Goal: Information Seeking & Learning: Find specific fact

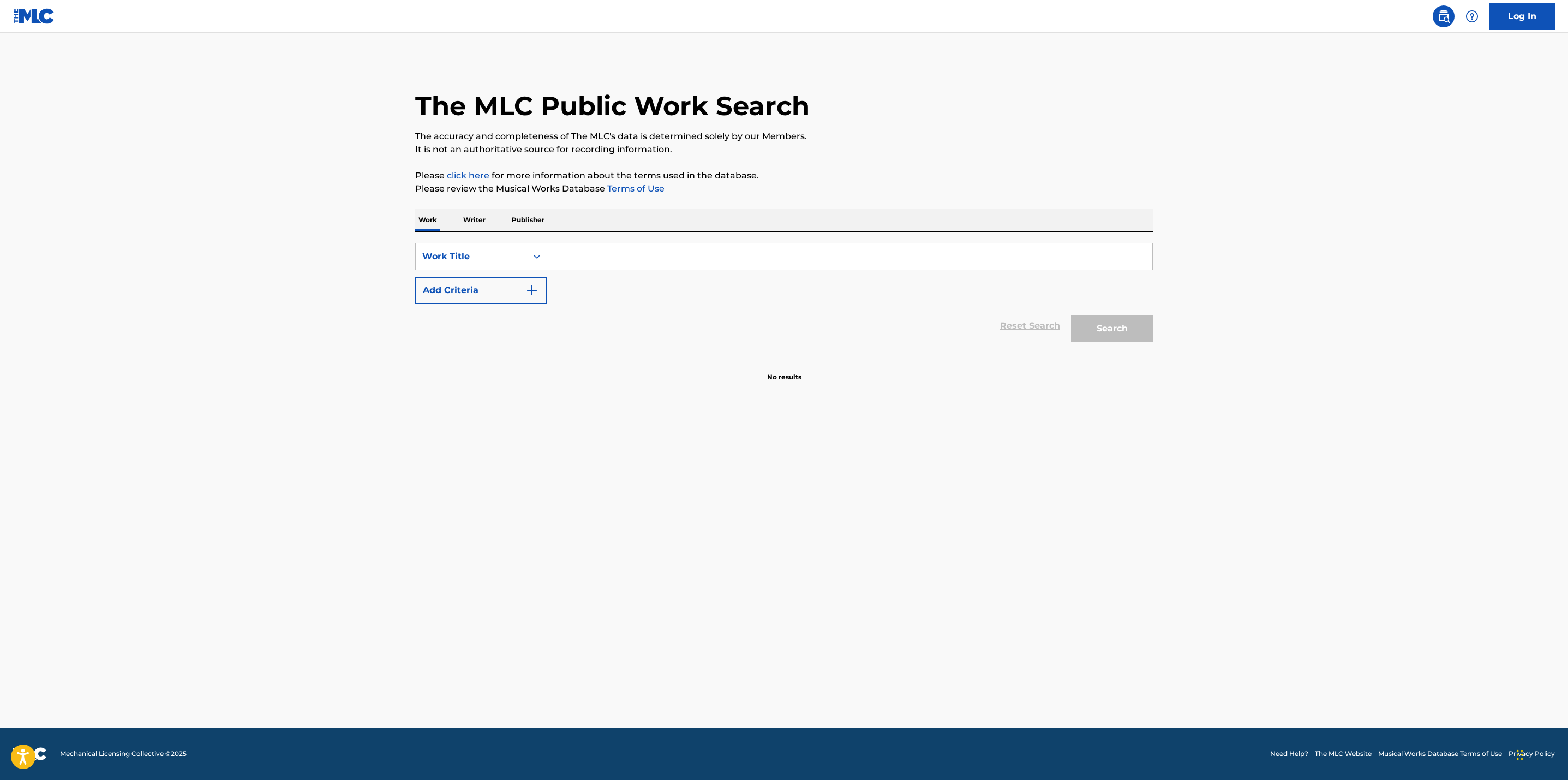
click at [596, 269] on input "Search Form" at bounding box center [849, 256] width 605 height 26
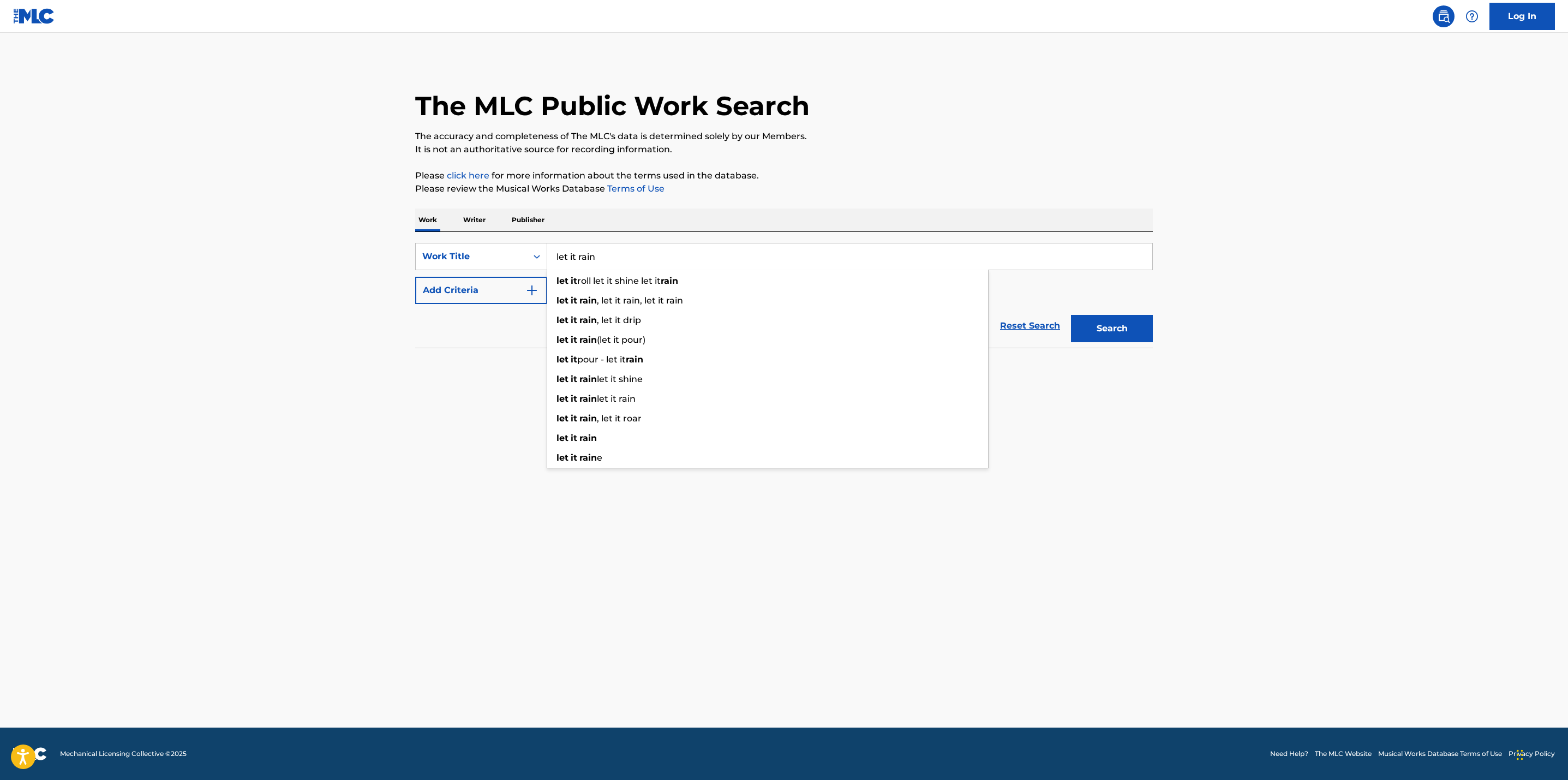
type input "let it rain"
click at [399, 379] on main "The MLC Public Work Search The accuracy and completeness of The MLC's data is d…" at bounding box center [784, 380] width 1568 height 694
click at [539, 291] on button "Add Criteria" at bounding box center [481, 290] width 132 height 27
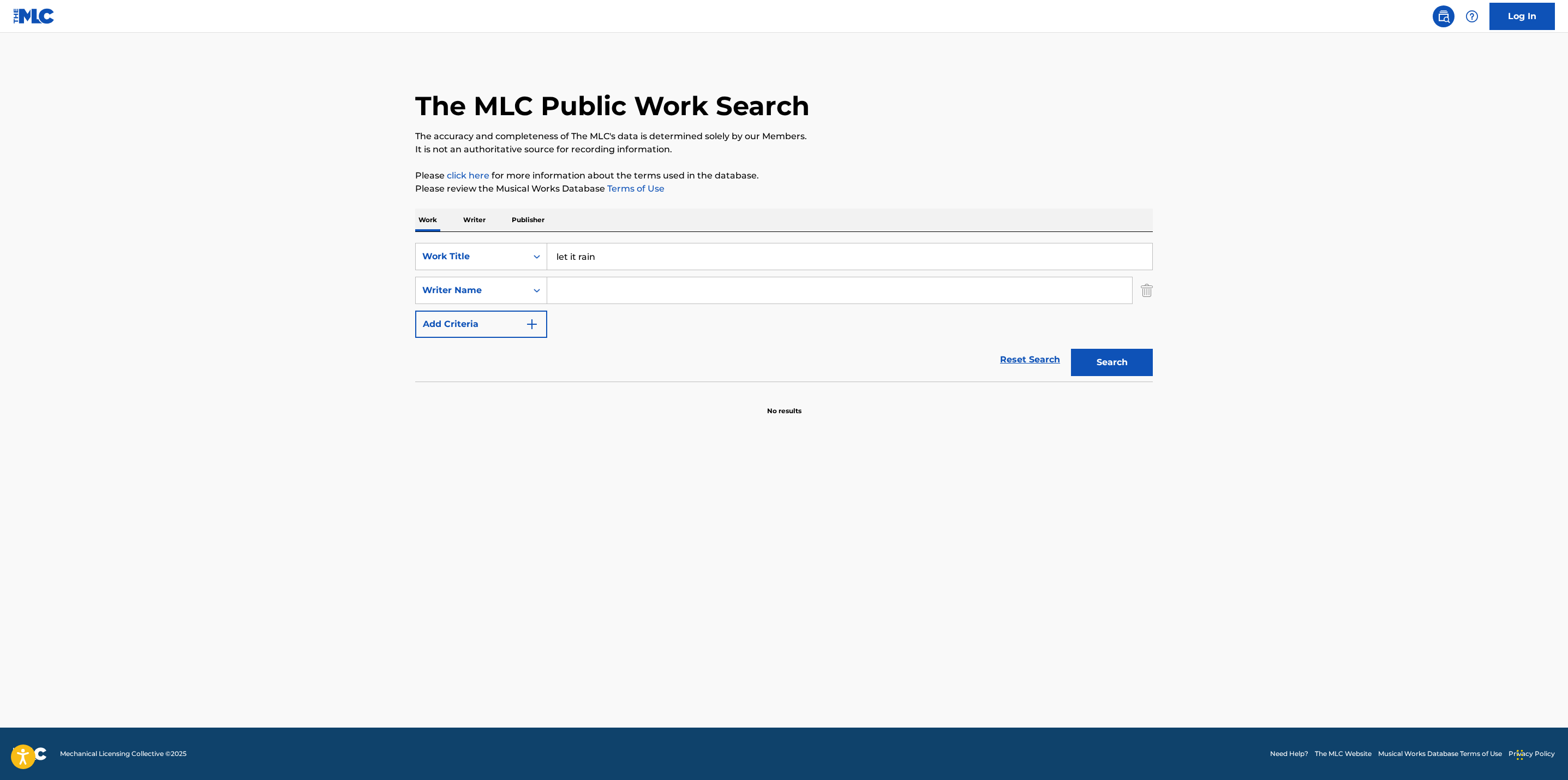
click at [415, 310] on button "Add Criteria" at bounding box center [481, 324] width 132 height 27
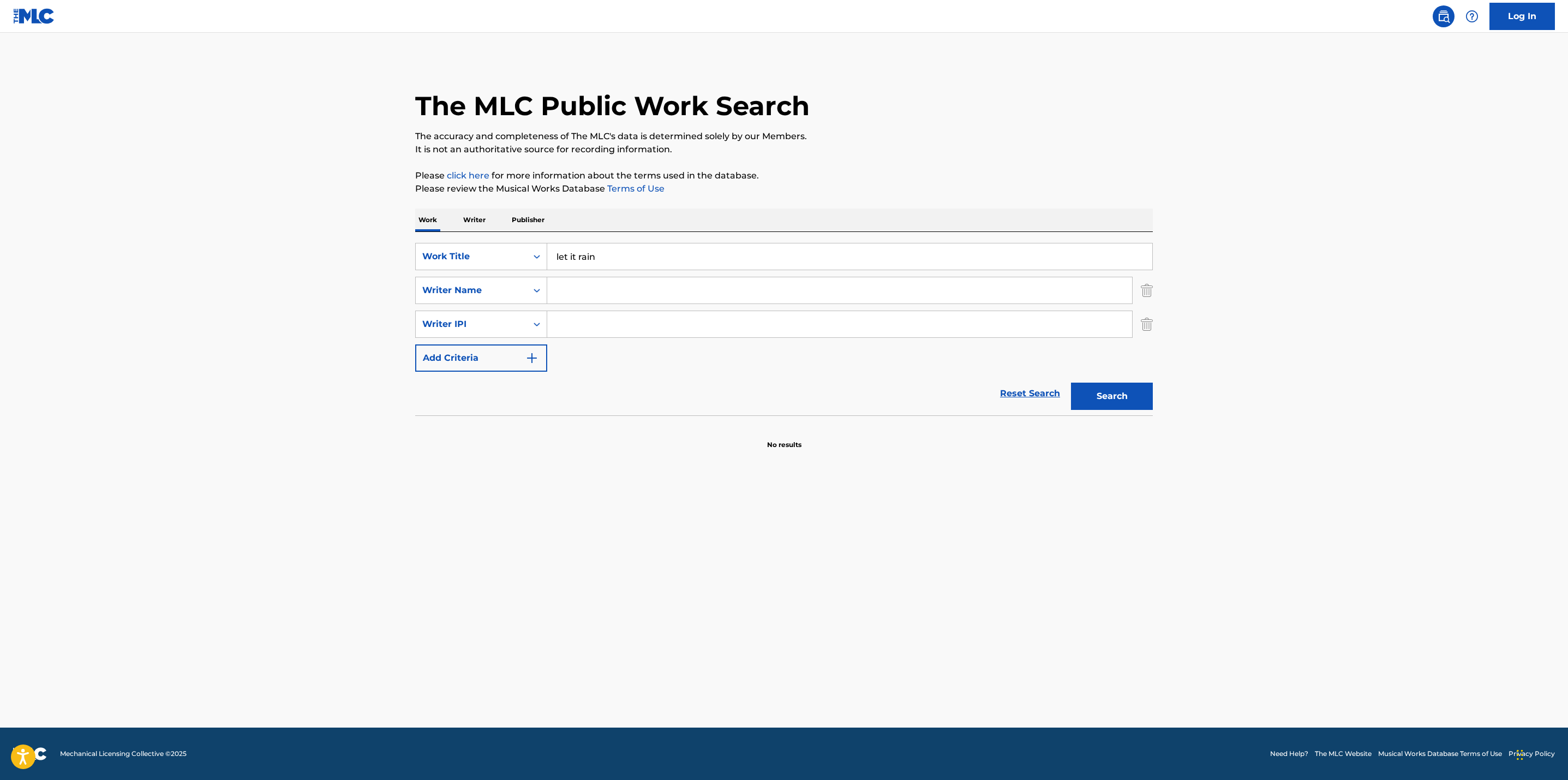
click at [566, 291] on input "Search Form" at bounding box center [839, 289] width 585 height 26
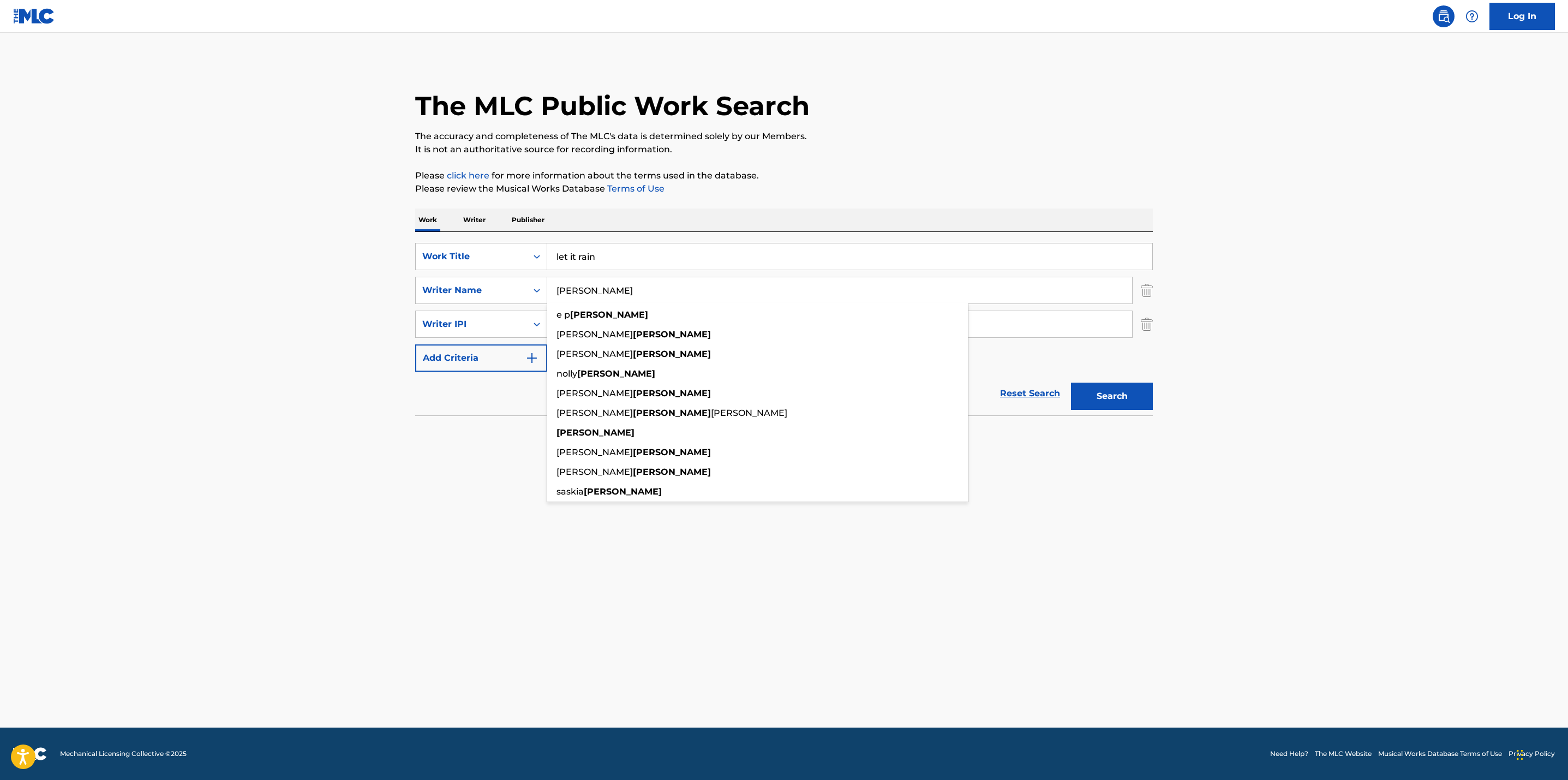
type input "[PERSON_NAME]"
click at [1071, 382] on button "Search" at bounding box center [1112, 396] width 82 height 27
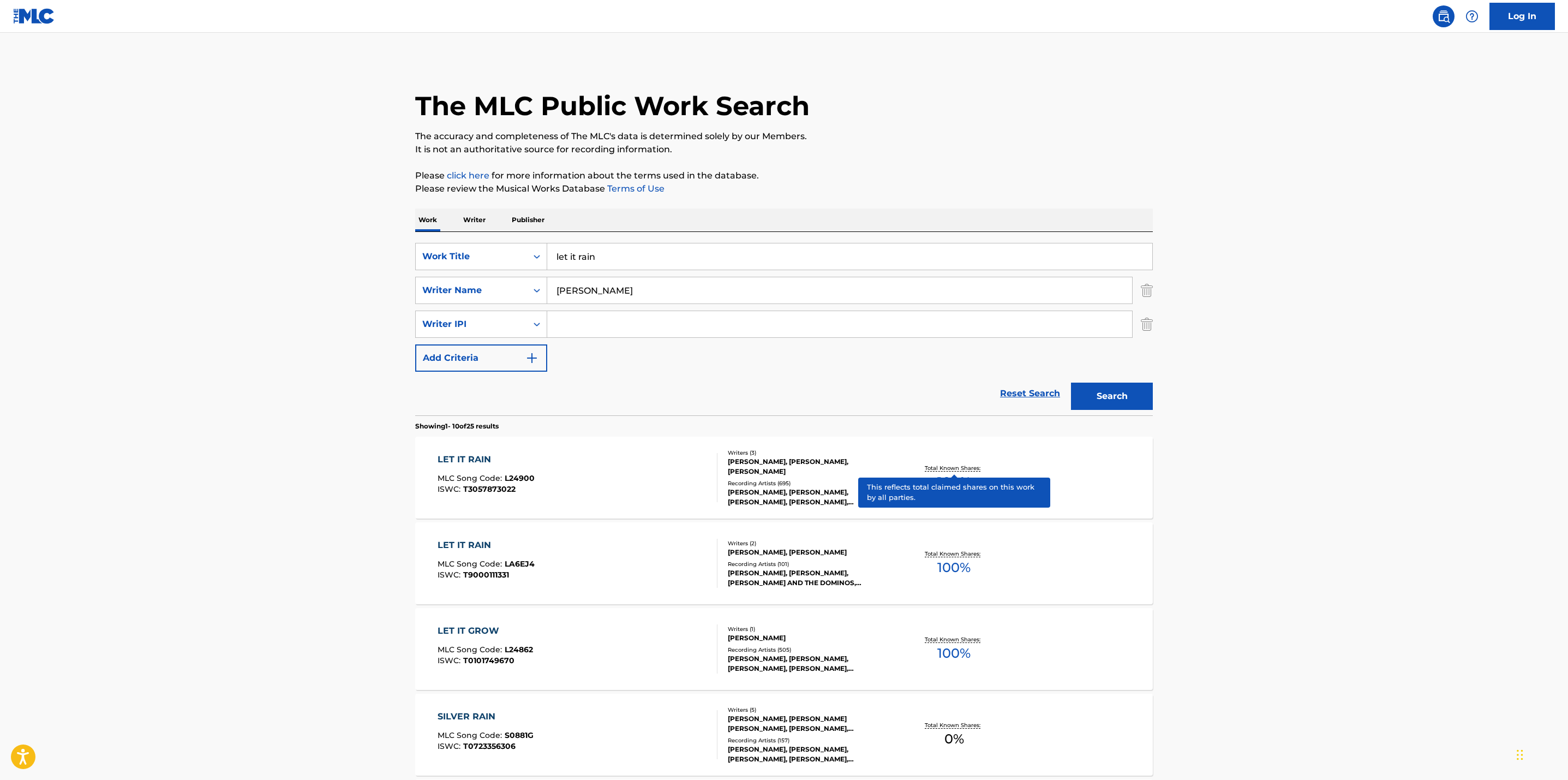
click at [957, 463] on p "Total Known Shares:" at bounding box center [953, 467] width 59 height 8
drag, startPoint x: 624, startPoint y: 261, endPoint x: 457, endPoint y: 249, distance: 167.4
click at [457, 249] on div "SearchWithCriteria843a74bb-b2a9-49cb-828e-825d8aced15f Work Title let it rain" at bounding box center [784, 256] width 738 height 27
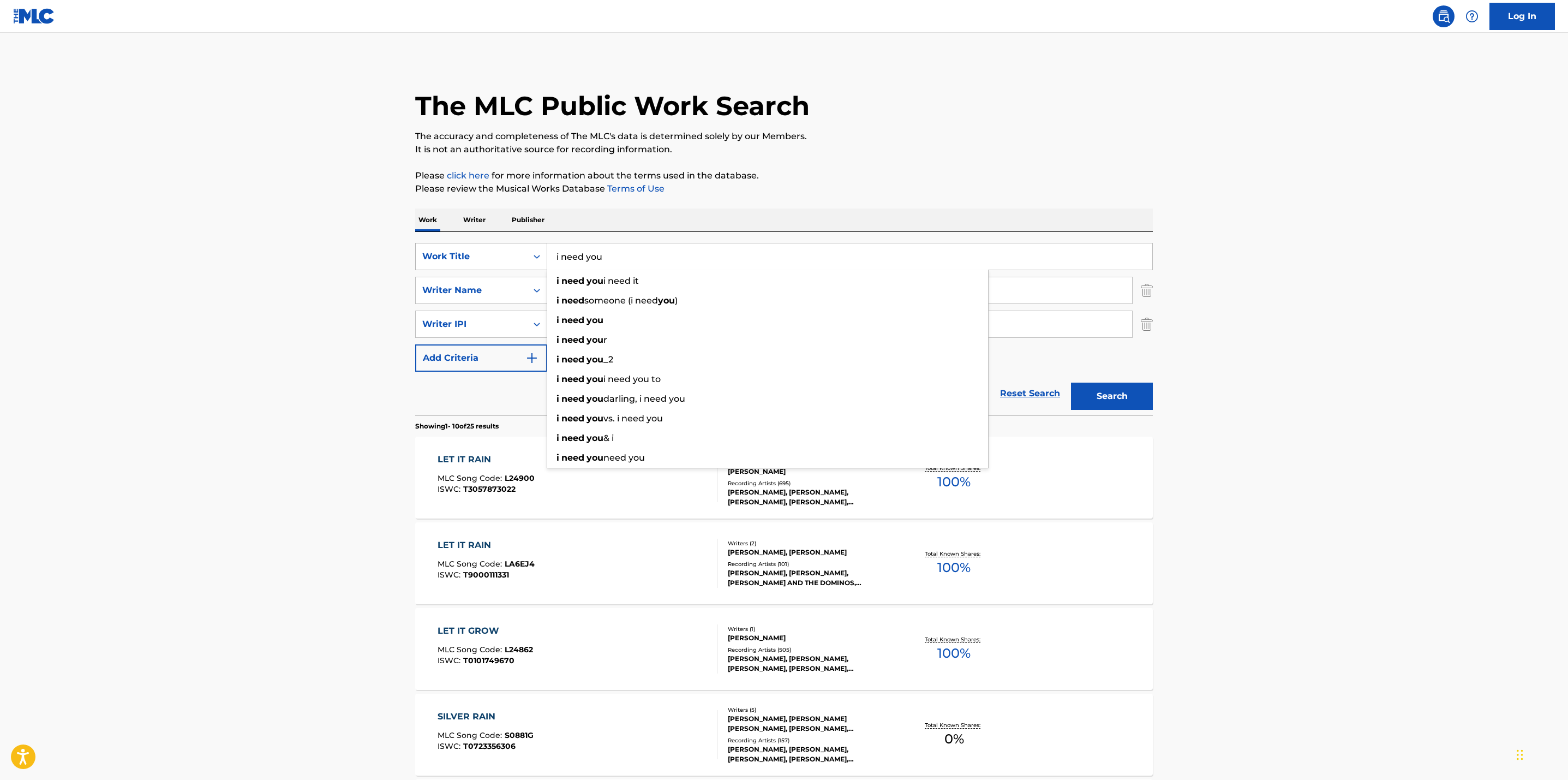
type input "i need you"
click at [445, 251] on div "Work Title" at bounding box center [471, 256] width 98 height 14
drag, startPoint x: 624, startPoint y: 297, endPoint x: 557, endPoint y: 289, distance: 67.5
click at [557, 289] on input "[PERSON_NAME]" at bounding box center [839, 289] width 585 height 26
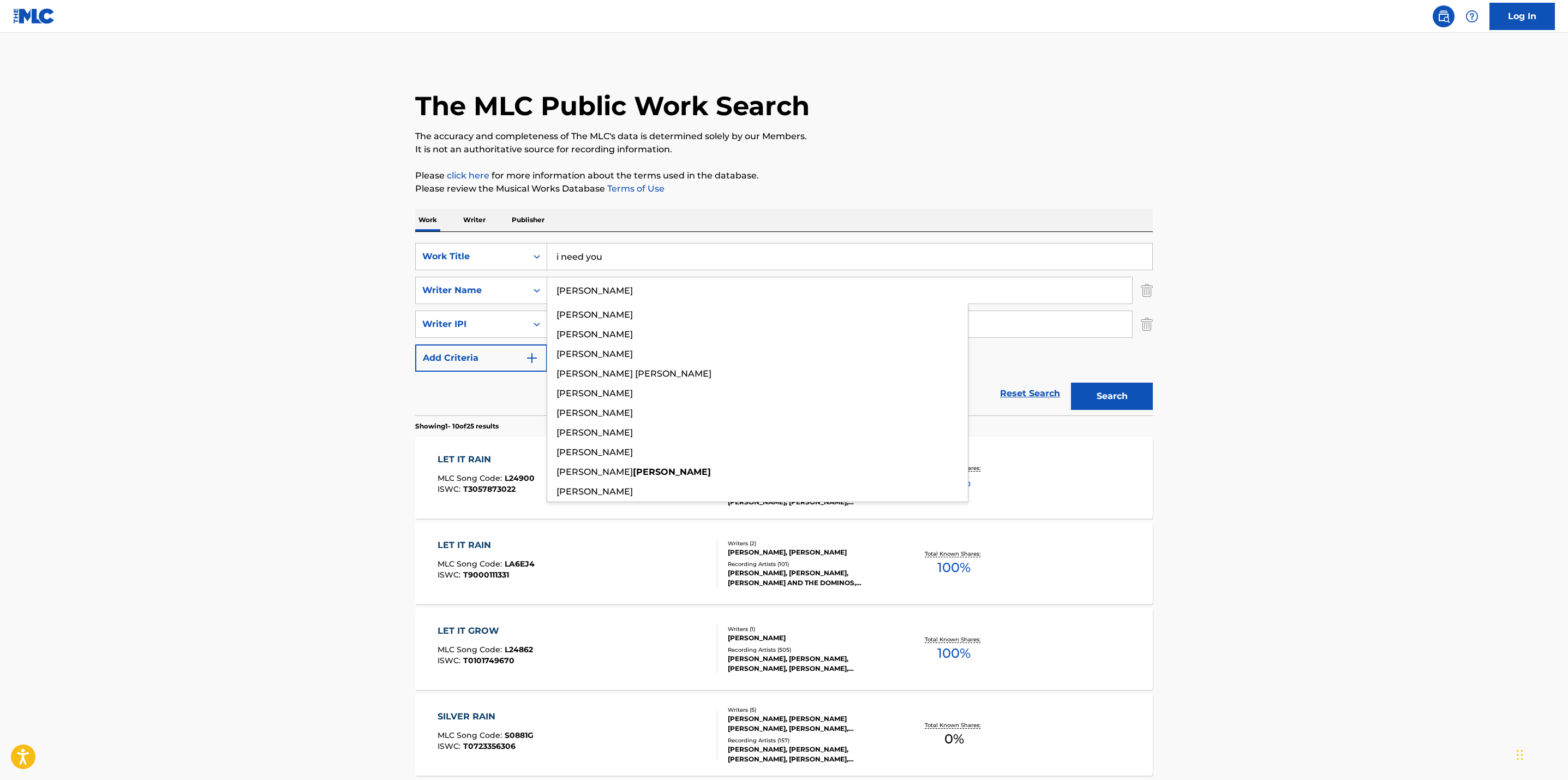
click at [1071, 382] on button "Search" at bounding box center [1112, 396] width 82 height 27
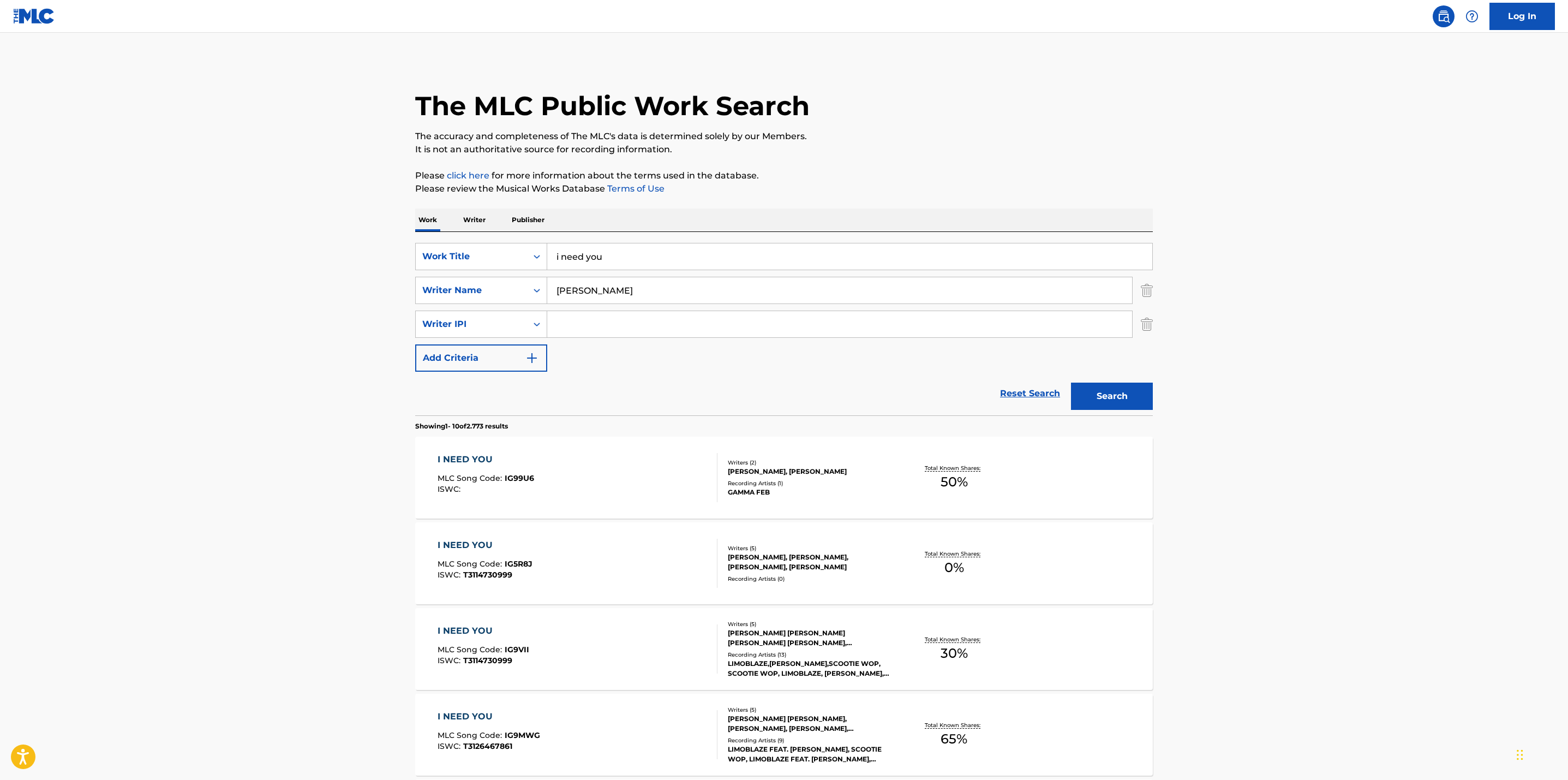
click at [558, 289] on input "[PERSON_NAME]" at bounding box center [839, 289] width 585 height 26
type input "[PERSON_NAME]"
click at [1071, 382] on button "Search" at bounding box center [1112, 396] width 82 height 27
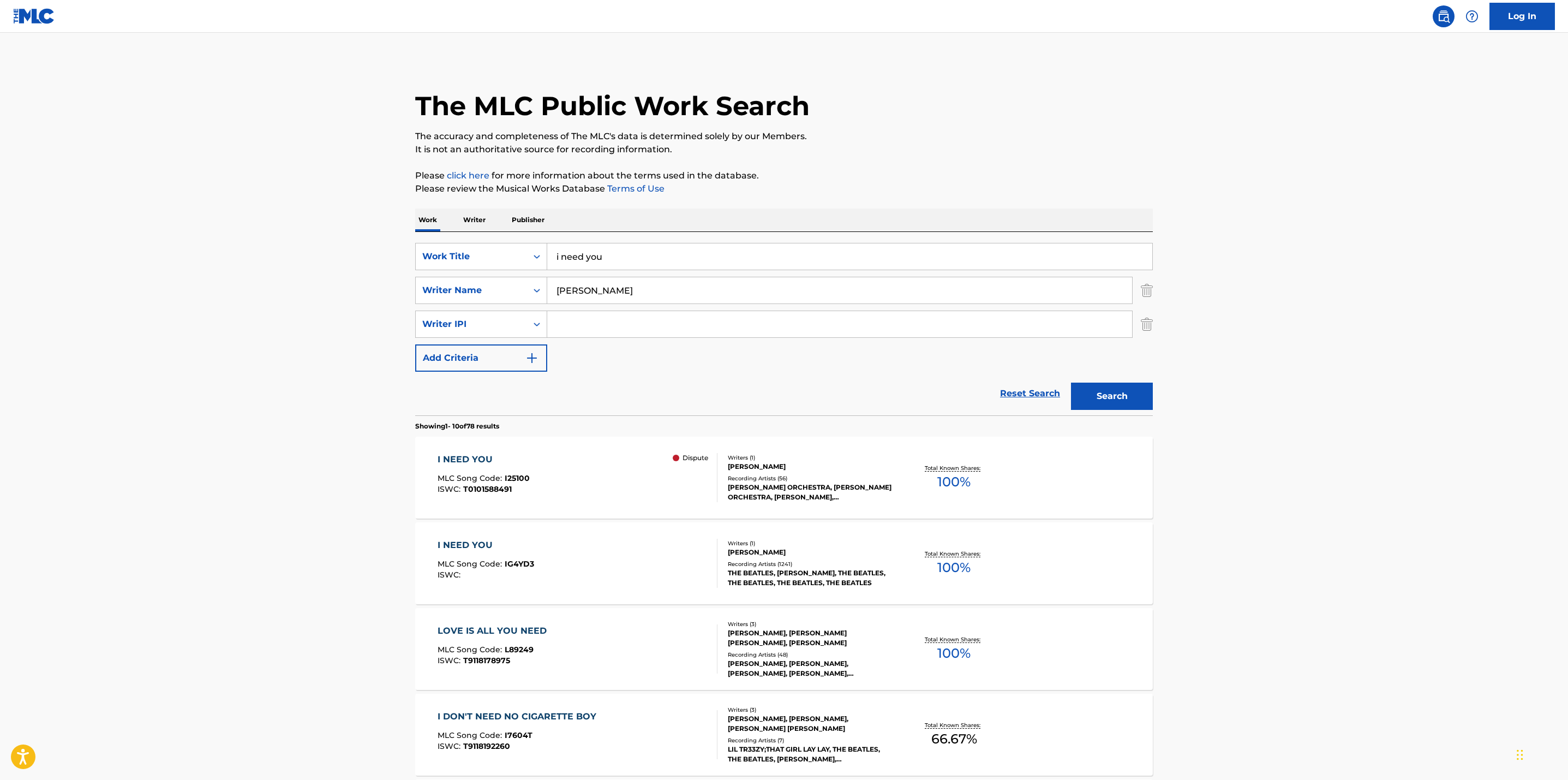
click at [928, 462] on div "Total Known Shares: 100 %" at bounding box center [954, 477] width 123 height 33
click at [936, 547] on div "Total Known Shares: 100 %" at bounding box center [954, 563] width 123 height 33
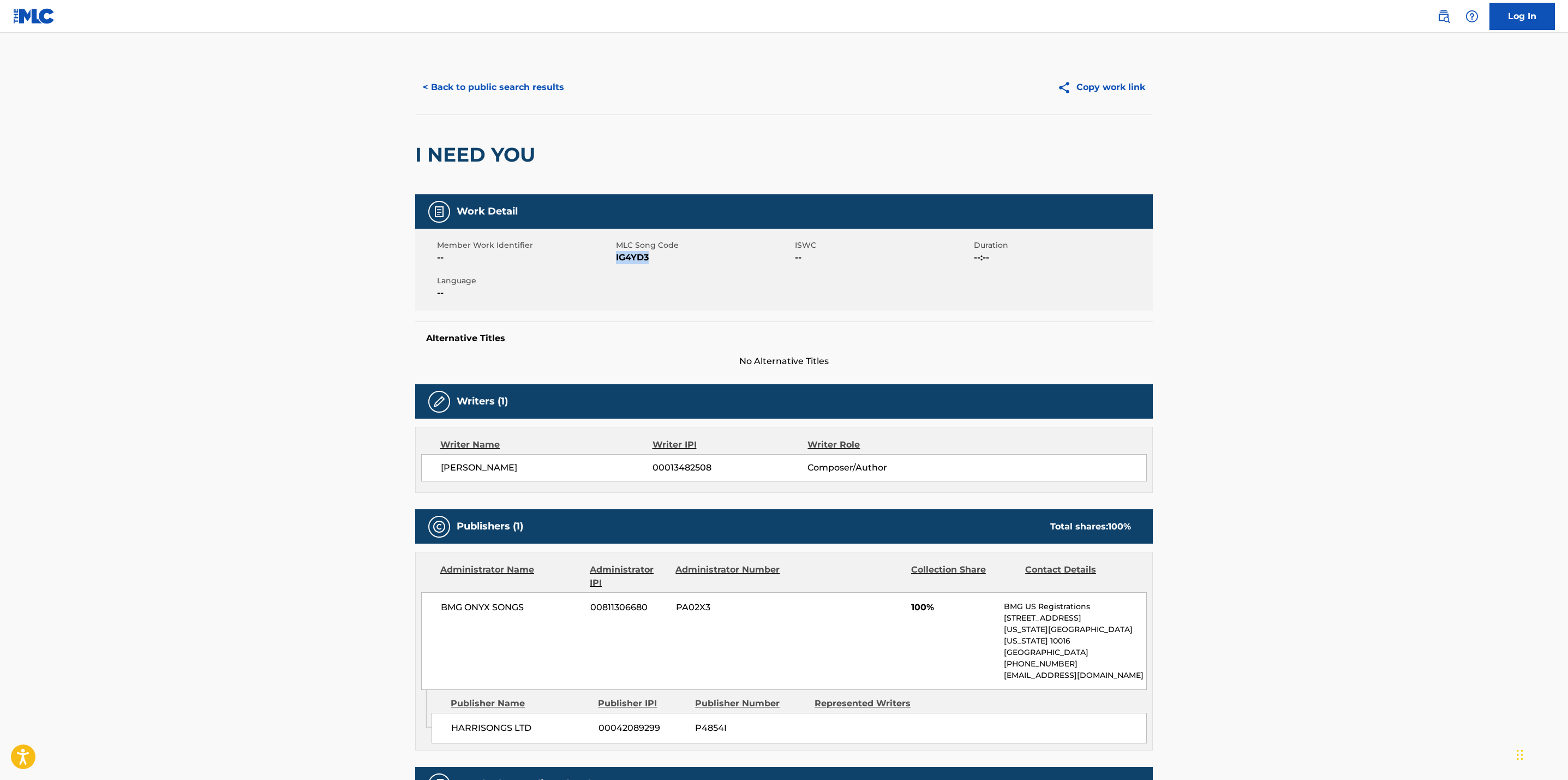
drag, startPoint x: 658, startPoint y: 263, endPoint x: 617, endPoint y: 264, distance: 41.0
click at [617, 264] on div "Member Work Identifier -- MLC Song Code IG4YD3 ISWC -- Duration --:-- Language …" at bounding box center [784, 269] width 738 height 82
copy span "IG4YD3"
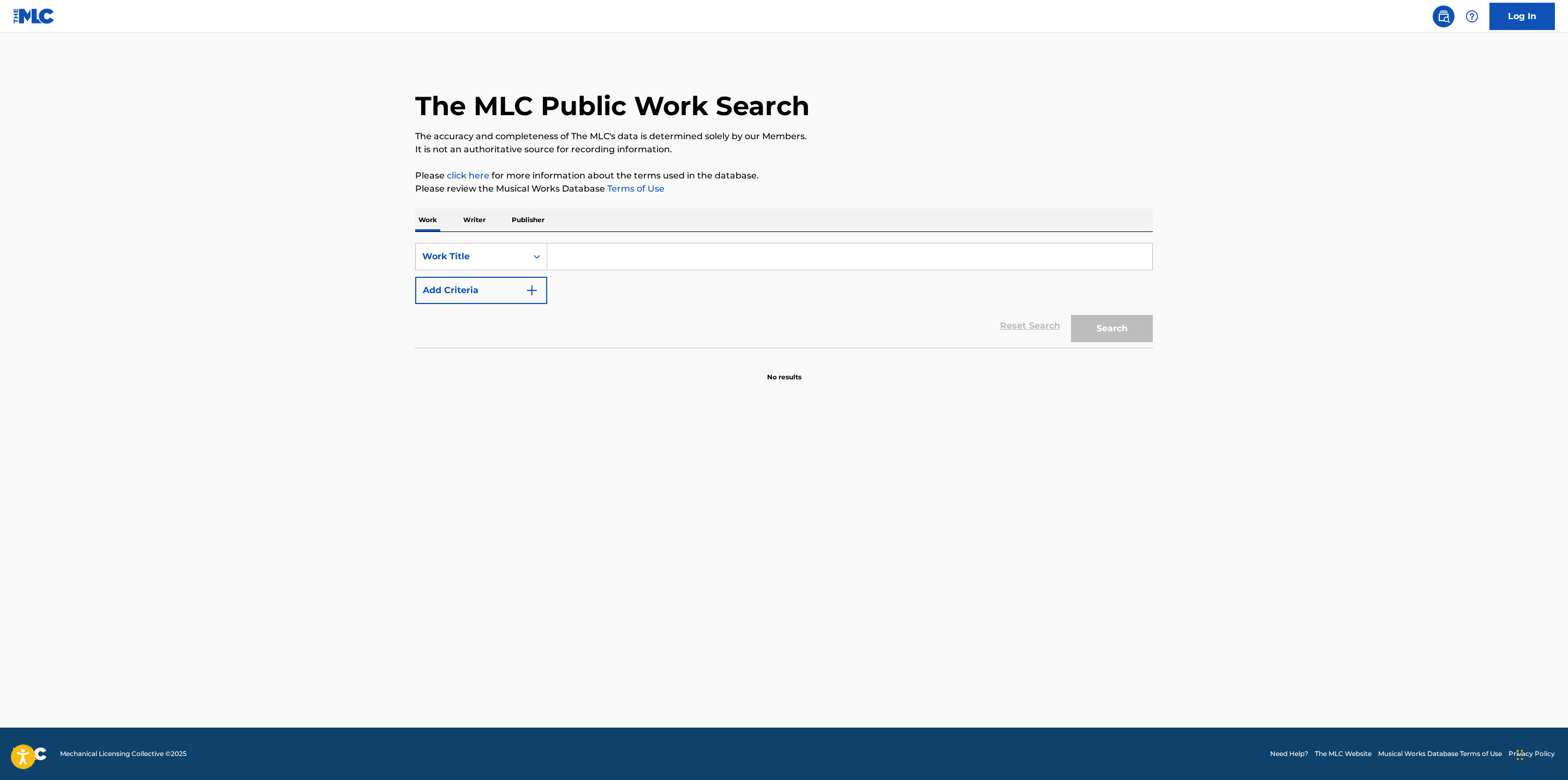
click at [571, 255] on input "Search Form" at bounding box center [849, 256] width 605 height 26
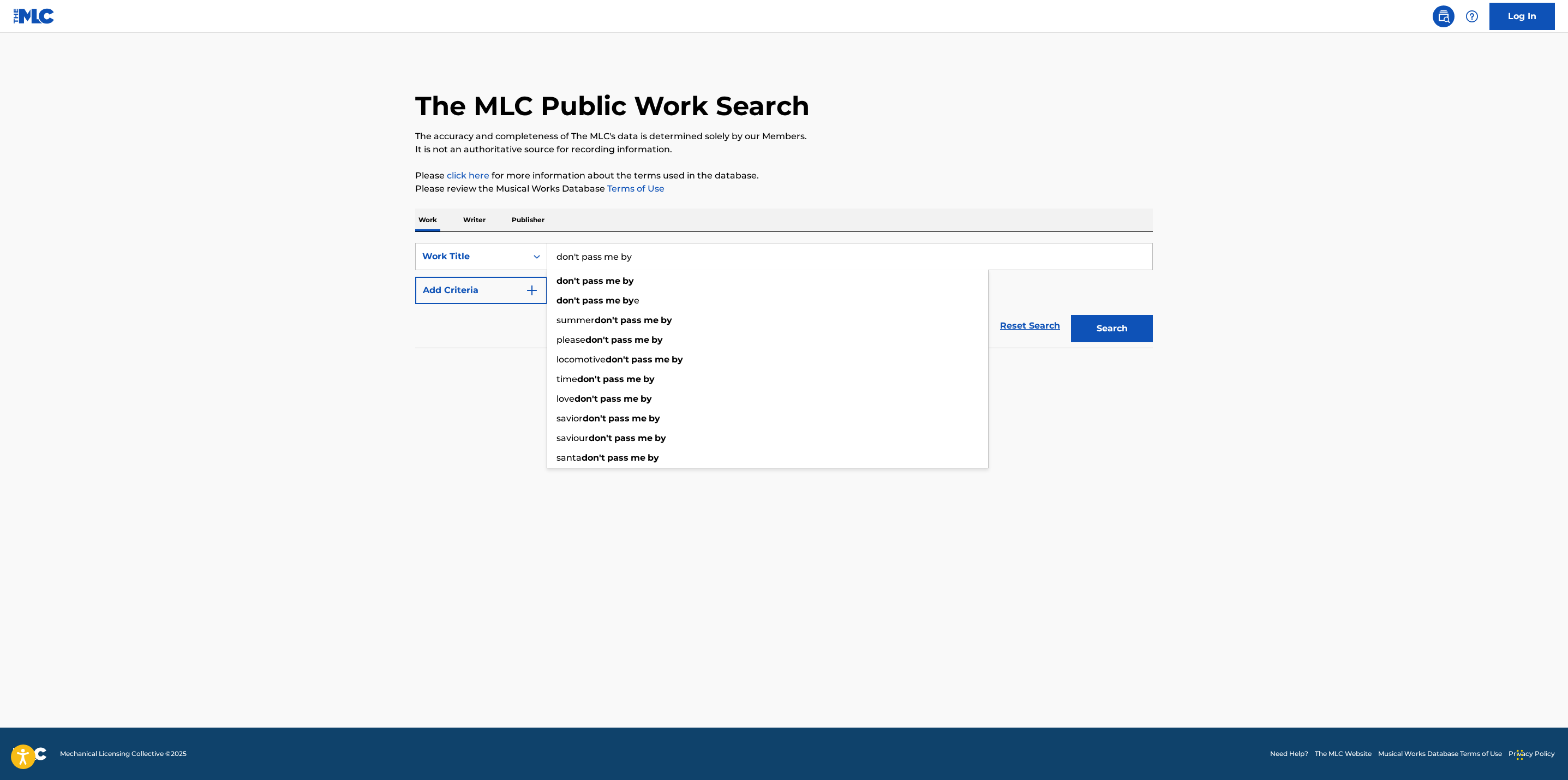
type input "don't pass me by"
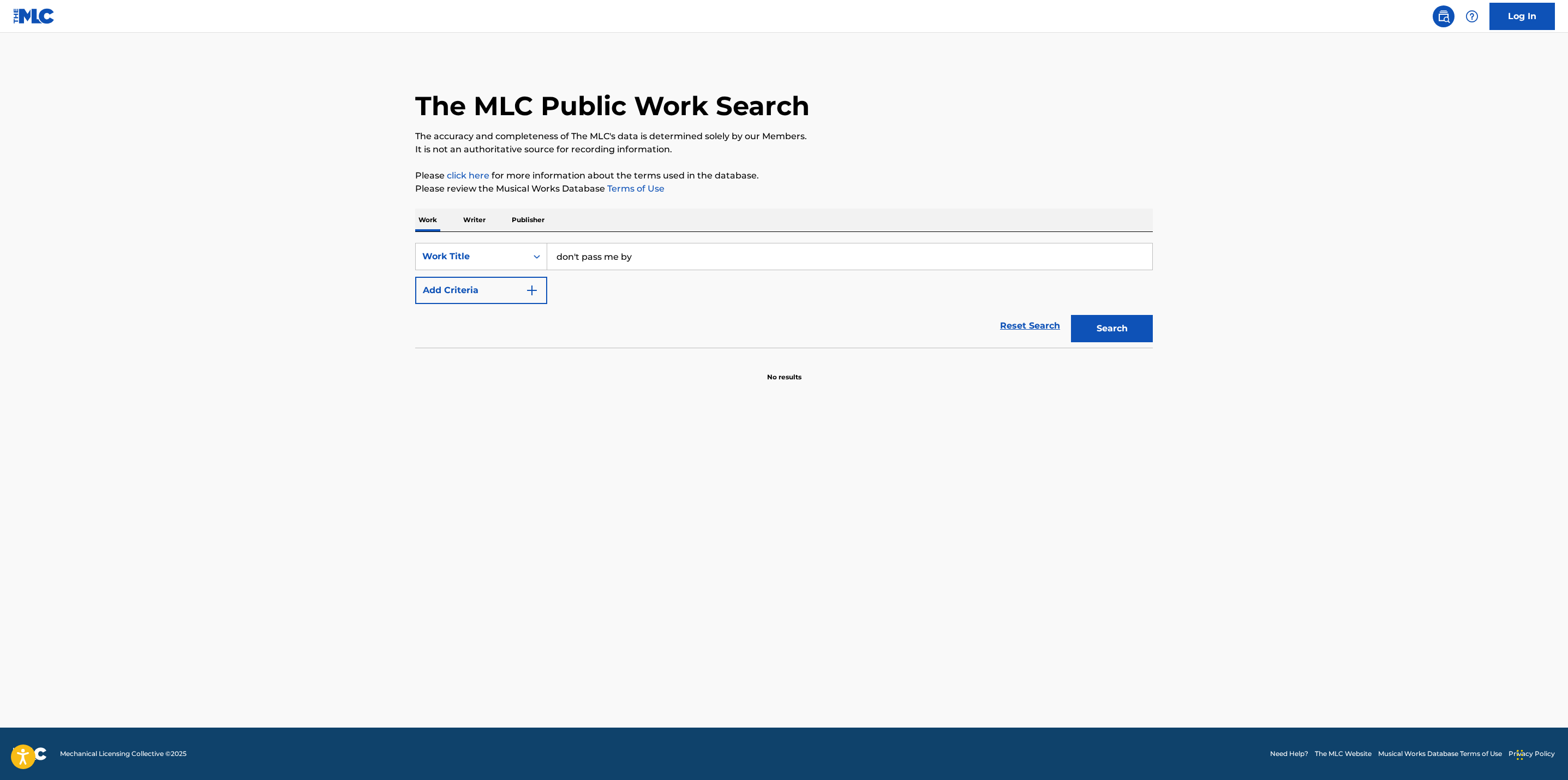
click at [256, 292] on main "The MLC Public Work Search The accuracy and completeness of The MLC's data is d…" at bounding box center [784, 380] width 1568 height 694
click at [528, 292] on img "Search Form" at bounding box center [532, 290] width 14 height 14
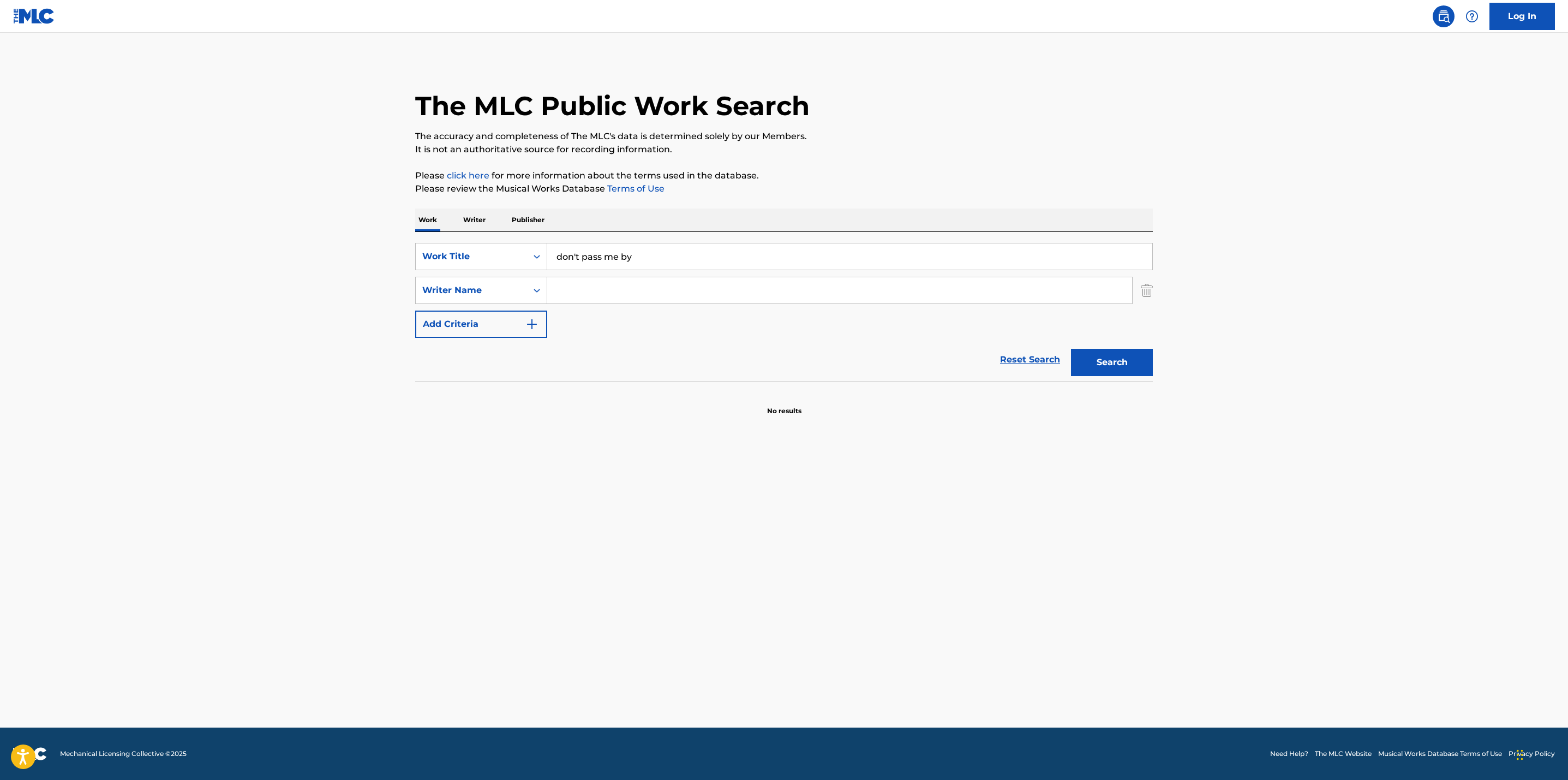
click at [584, 291] on input "Search Form" at bounding box center [839, 289] width 585 height 26
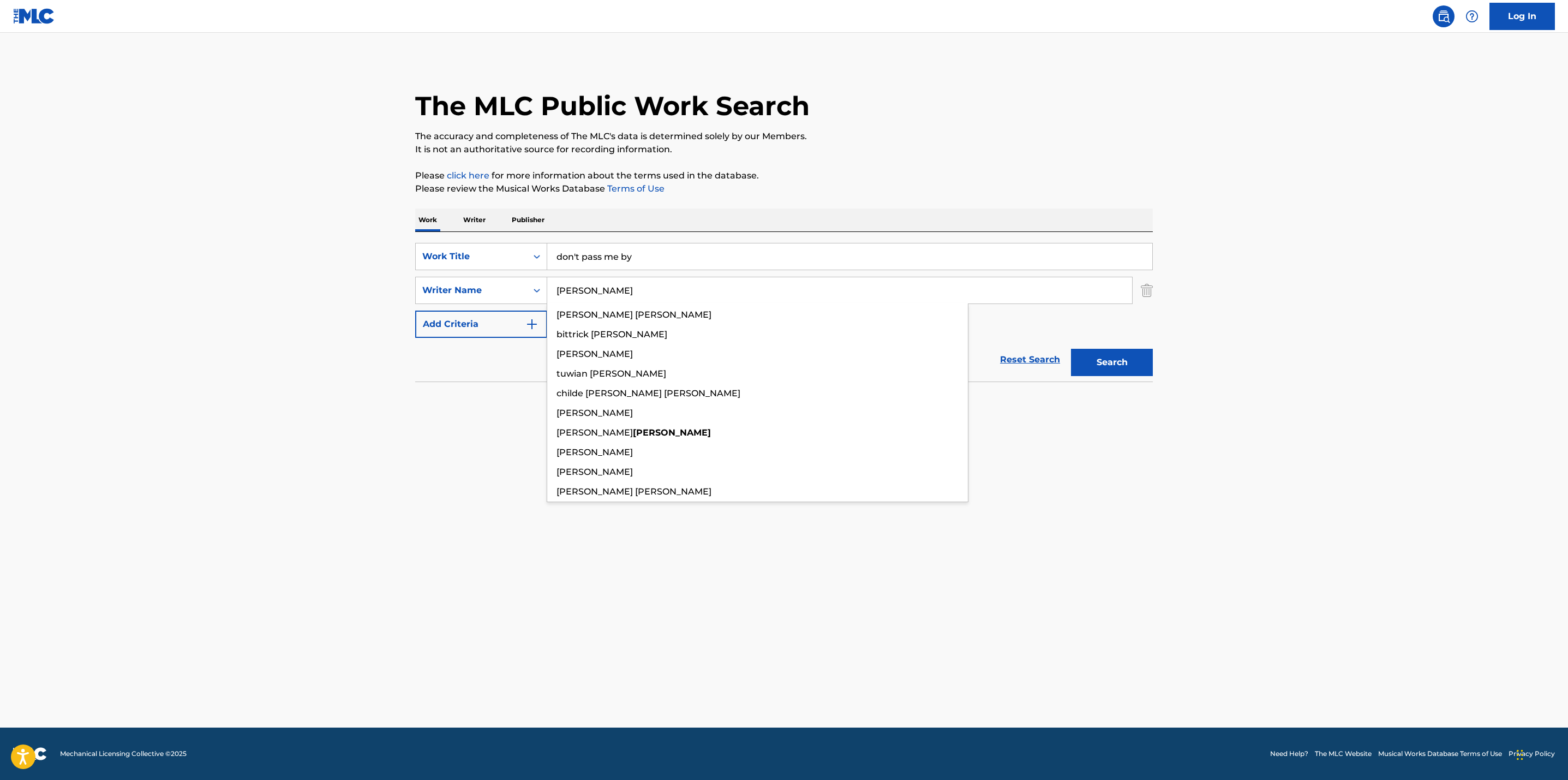
type input "starkey"
click at [1071, 349] on button "Search" at bounding box center [1112, 362] width 82 height 27
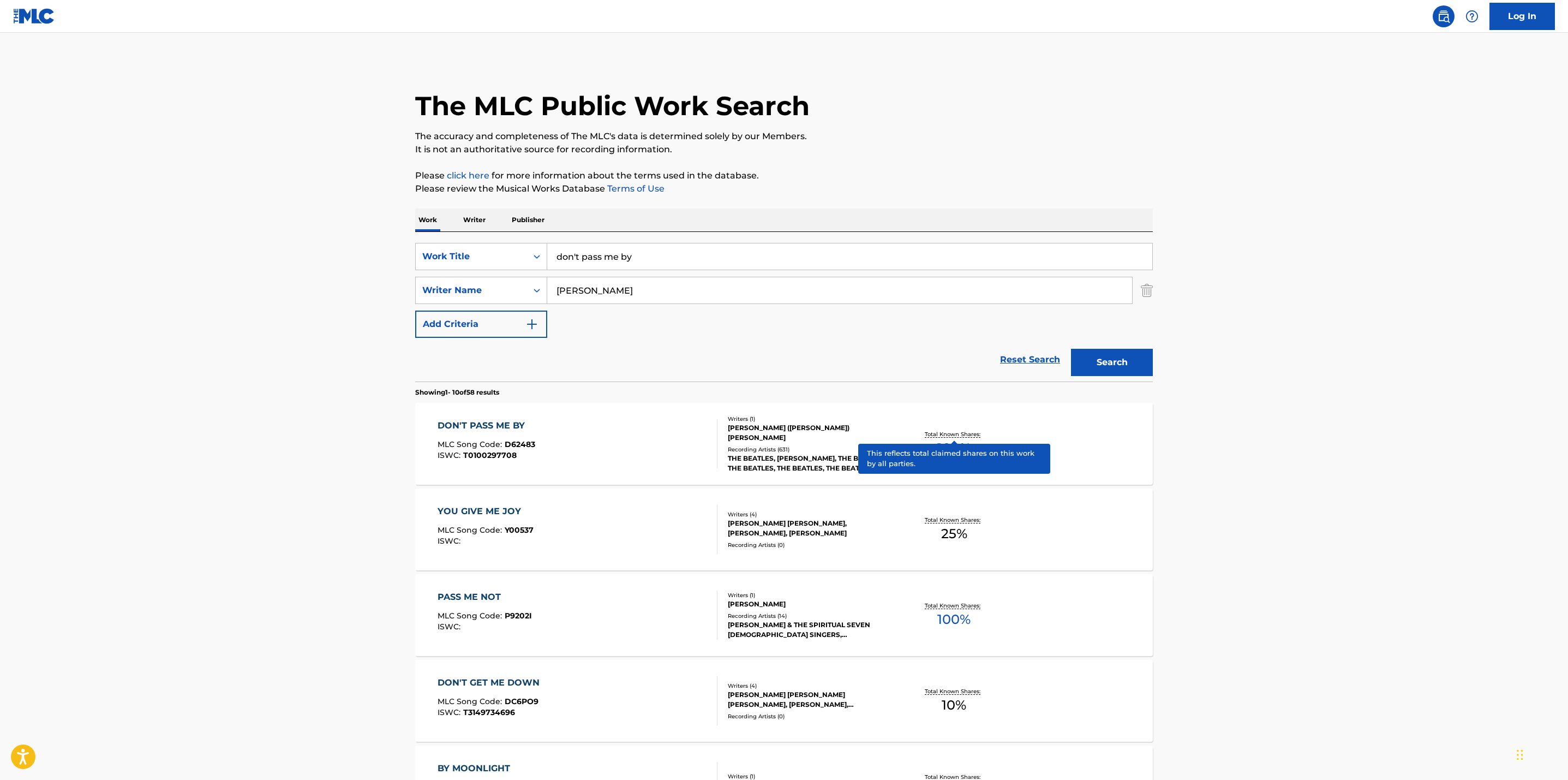
click at [941, 431] on p "Total Known Shares:" at bounding box center [953, 434] width 59 height 8
